Goal: Task Accomplishment & Management: Use online tool/utility

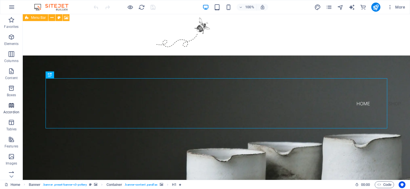
scroll to position [108, 0]
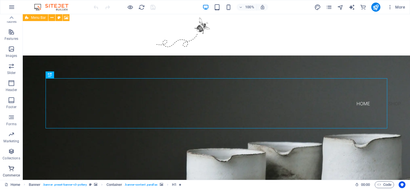
click at [14, 167] on icon "button" at bounding box center [11, 168] width 7 height 7
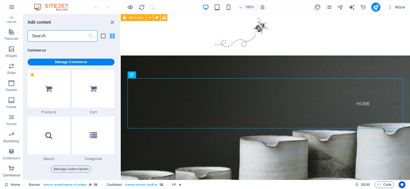
scroll to position [5527, 0]
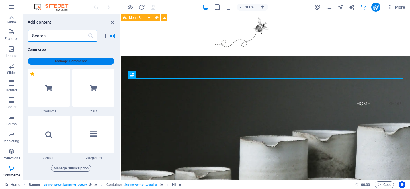
click at [100, 61] on span "Manage Commerce" at bounding box center [71, 61] width 82 height 7
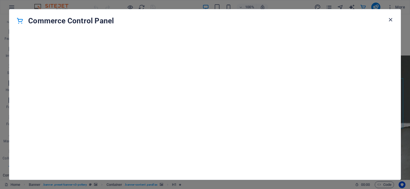
click at [388, 18] on icon "button" at bounding box center [390, 19] width 7 height 7
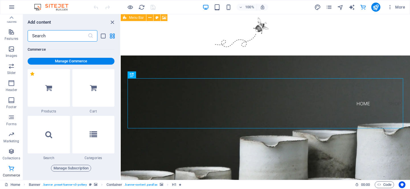
click at [82, 40] on input "text" at bounding box center [58, 35] width 60 height 11
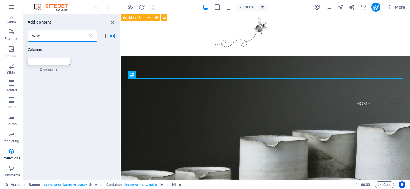
scroll to position [0, 0]
type input "woocommerce"
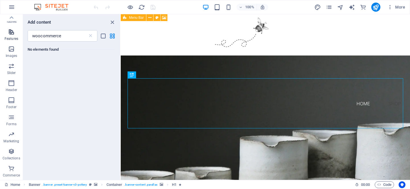
click at [12, 35] on icon "button" at bounding box center [11, 31] width 7 height 7
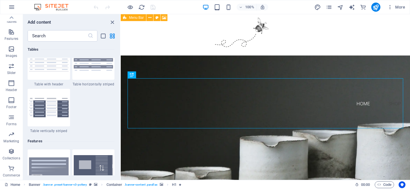
scroll to position [2264, 0]
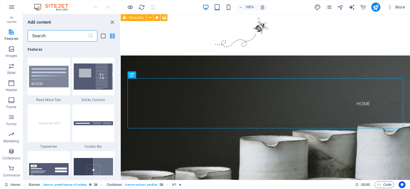
click at [58, 33] on input "text" at bounding box center [58, 35] width 60 height 11
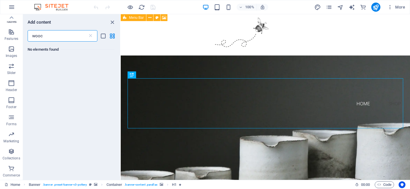
scroll to position [0, 0]
type input "woocommerce"
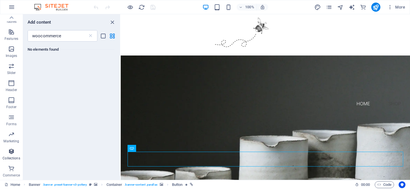
click at [11, 154] on icon "button" at bounding box center [11, 151] width 7 height 7
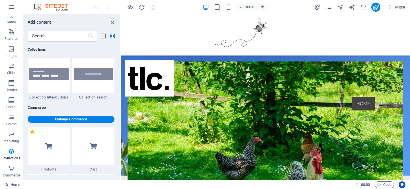
scroll to position [5470, 0]
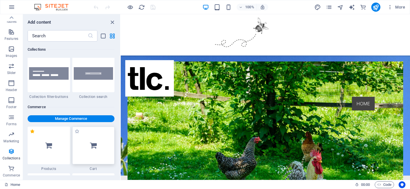
click at [101, 144] on div at bounding box center [93, 146] width 42 height 38
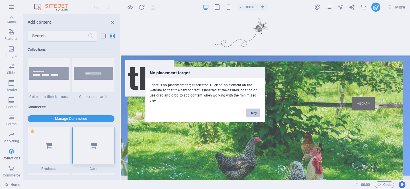
click at [255, 114] on button "Okay" at bounding box center [253, 113] width 14 height 9
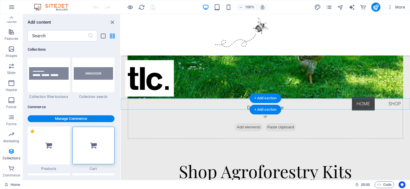
scroll to position [378, 0]
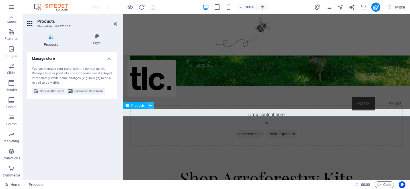
click at [151, 105] on icon at bounding box center [150, 106] width 3 height 6
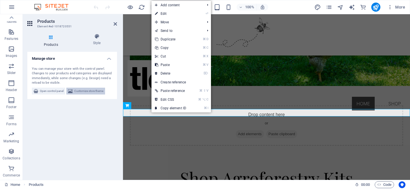
click at [85, 91] on span "Customize store theme" at bounding box center [88, 91] width 29 height 7
select select "px"
select select "300"
select select "px"
select select "rem"
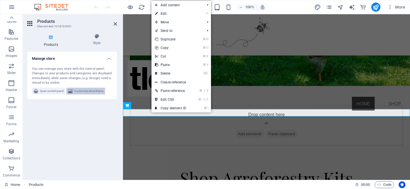
select select "px"
select select "400"
select select "rem"
select select "px"
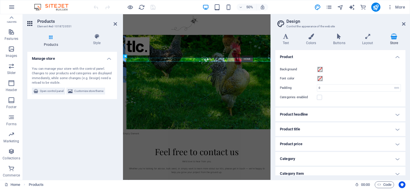
click at [392, 39] on icon at bounding box center [393, 37] width 23 height 6
click at [312, 145] on h4 "Product price" at bounding box center [340, 144] width 130 height 14
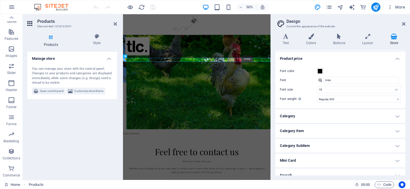
scroll to position [92, 0]
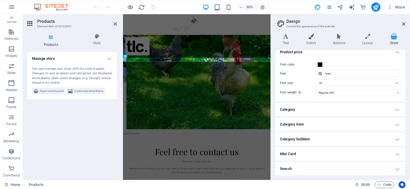
click at [295, 114] on h4 "Category" at bounding box center [340, 110] width 130 height 14
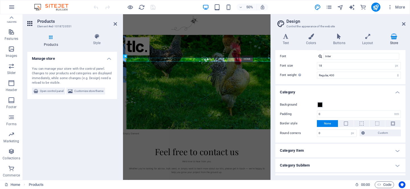
scroll to position [110, 0]
click at [295, 153] on h4 "Category Item" at bounding box center [340, 150] width 130 height 14
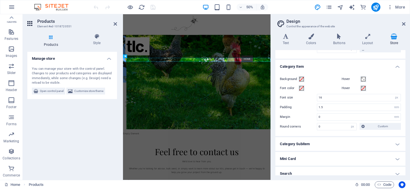
scroll to position [198, 0]
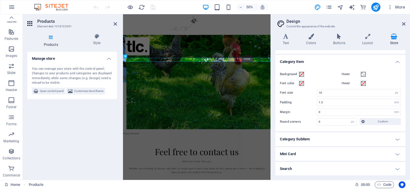
click at [290, 166] on h4 "Search" at bounding box center [340, 169] width 130 height 14
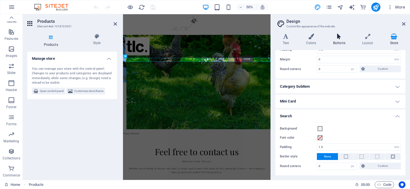
click at [340, 35] on icon at bounding box center [338, 37] width 27 height 6
